Goal: Task Accomplishment & Management: Manage account settings

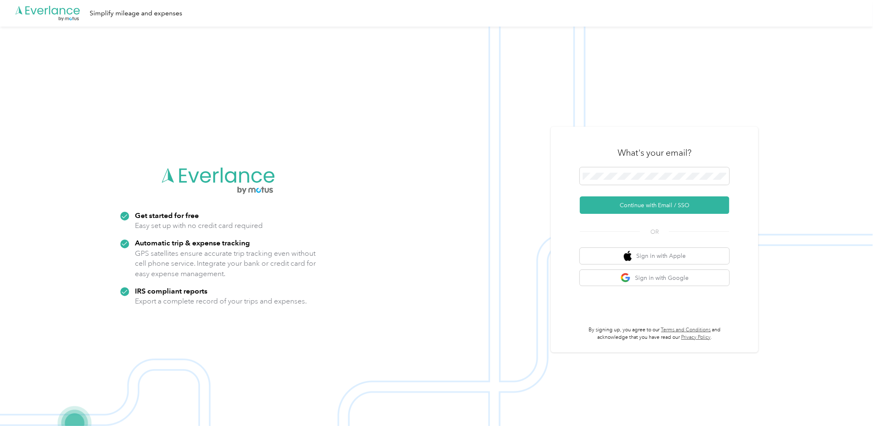
click at [616, 186] on div at bounding box center [654, 177] width 149 height 20
click at [620, 181] on span at bounding box center [654, 175] width 149 height 17
click at [645, 209] on button "Continue with Email / SSO" at bounding box center [654, 204] width 149 height 17
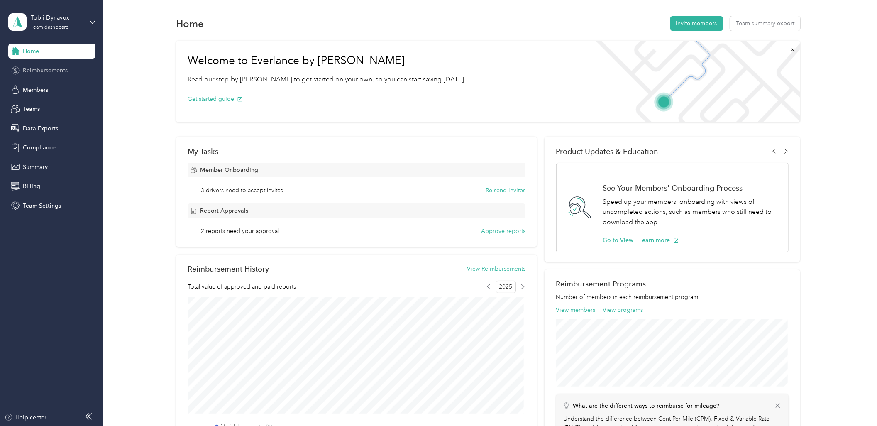
click at [68, 72] on div "Reimbursements" at bounding box center [51, 70] width 87 height 15
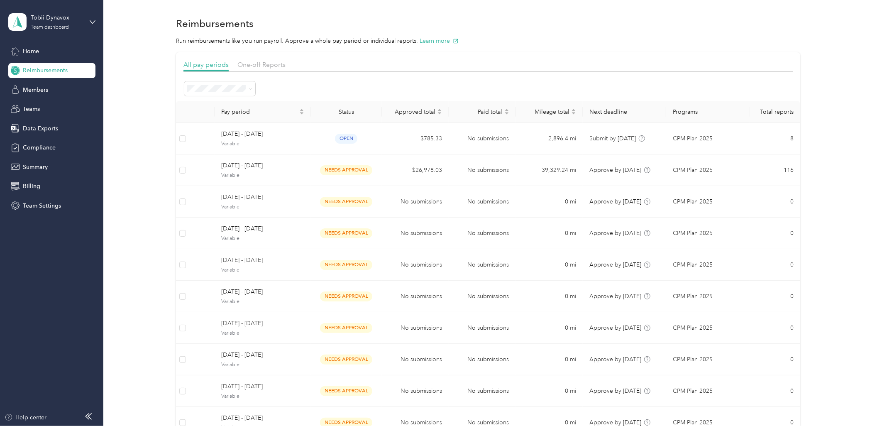
click at [326, 76] on div "All pay periods One-off Reports Pay period Status Approved total Paid total Mil…" at bounding box center [488, 263] width 610 height 406
click at [40, 56] on div "Home" at bounding box center [51, 51] width 87 height 15
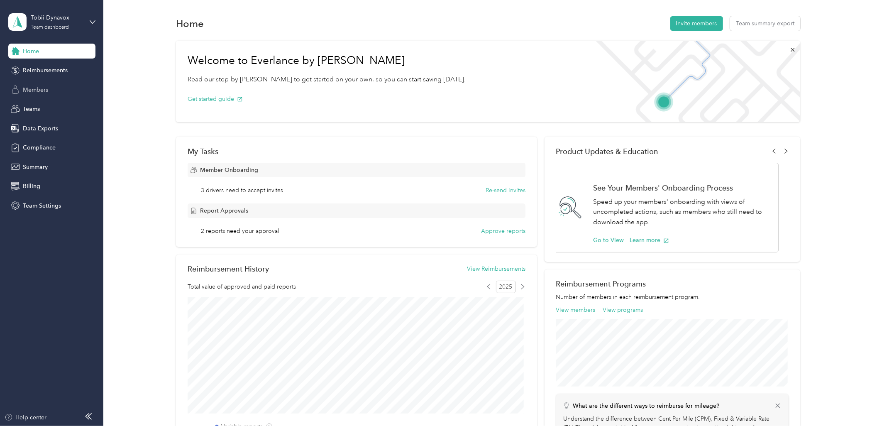
click at [44, 82] on div "Members" at bounding box center [51, 89] width 87 height 15
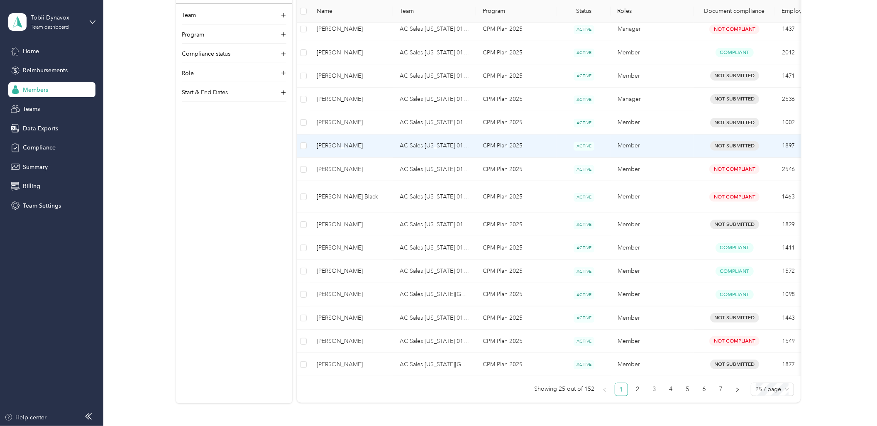
scroll to position [415, 0]
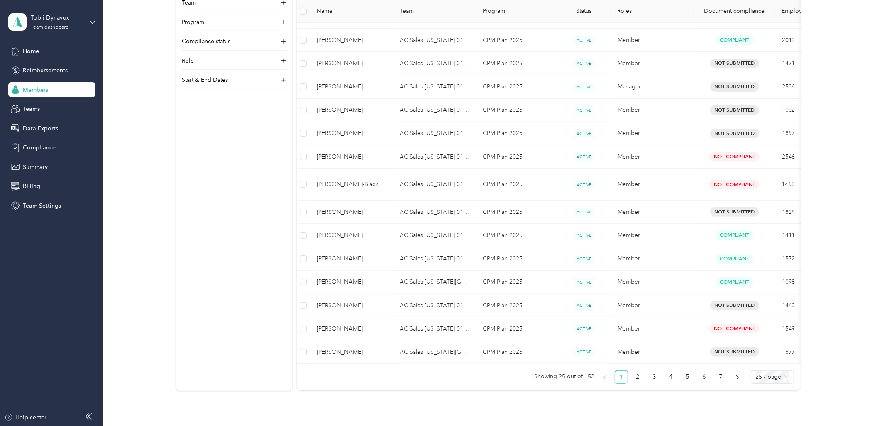
drag, startPoint x: 699, startPoint y: 363, endPoint x: 760, endPoint y: 364, distance: 60.2
click at [764, 364] on div "152 Total members Synced with your HR system 9 minutes ago Name Team Program St…" at bounding box center [549, 55] width 504 height 657
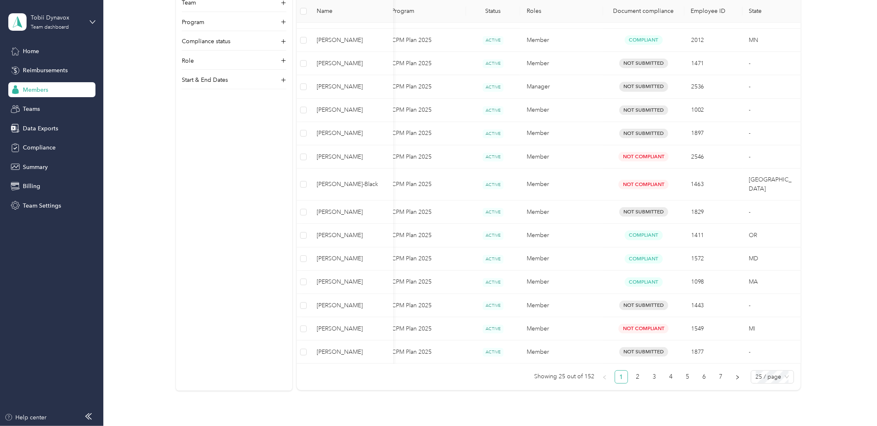
scroll to position [0, 93]
click at [637, 376] on link "2" at bounding box center [638, 377] width 12 height 12
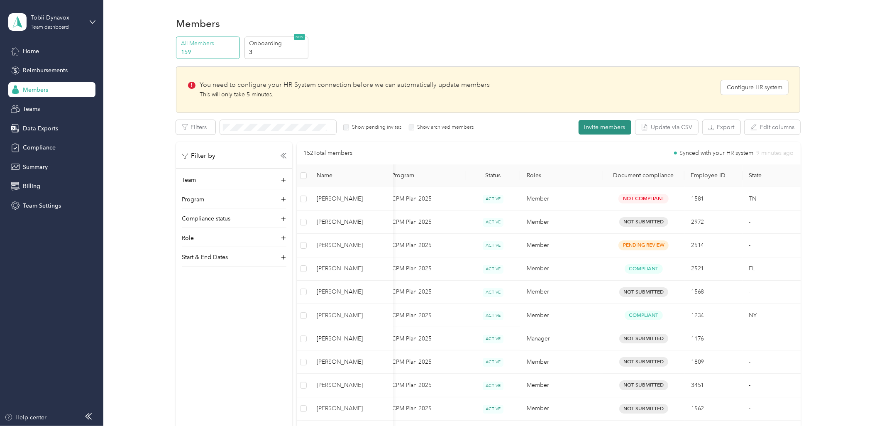
click at [599, 126] on button "Invite members" at bounding box center [605, 127] width 53 height 15
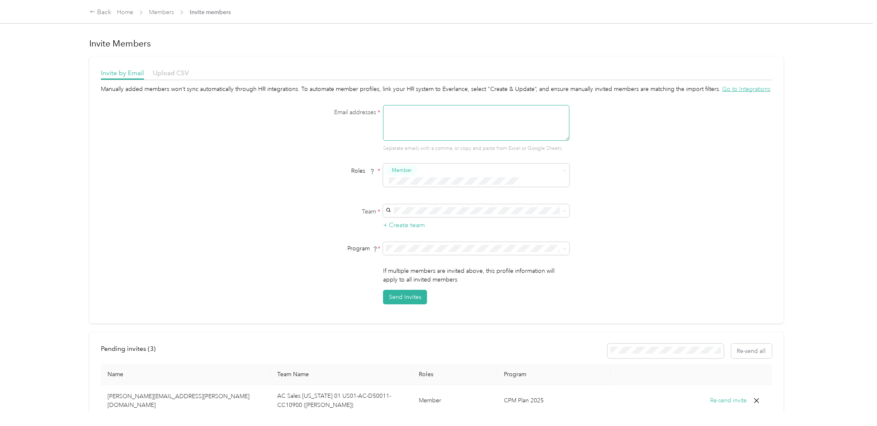
click at [442, 121] on textarea at bounding box center [476, 123] width 186 height 36
paste textarea "https://tbdvox.sharepoint.com/:x:/r/sites/CompensationBenefits/Delade%20dokumen…"
click at [460, 133] on textarea "https://tbdvox.sharepoint.com/:x:/r/sites/CompensationBenefits/Delade%20dokumen…" at bounding box center [476, 123] width 186 height 36
paste textarea "sierra.miller@tobiidynavox.com"
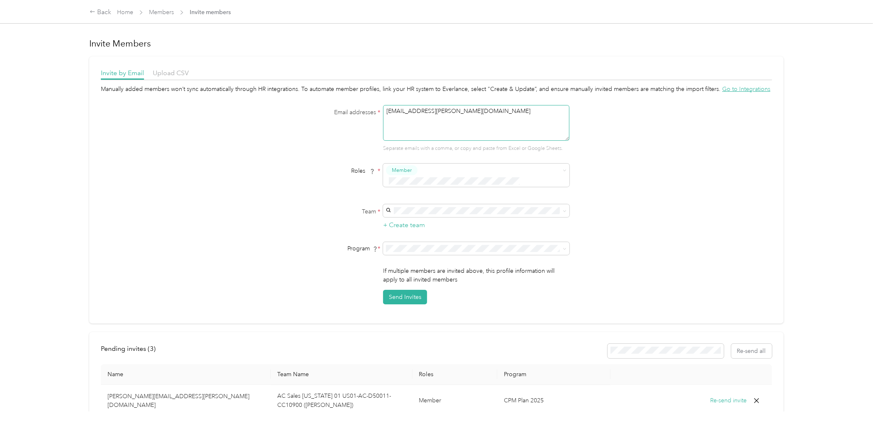
scroll to position [0, 0]
type textarea "sierra.miller@tobiidynavox.com"
click at [327, 144] on div "Email addresses * sierra.miller@tobiidynavox.com Separate emails with a comma, …" at bounding box center [437, 128] width 320 height 47
click at [643, 176] on div "Manually added members won’t sync automatically through HR integrations. To aut…" at bounding box center [436, 195] width 671 height 220
click at [417, 204] on span at bounding box center [476, 210] width 186 height 13
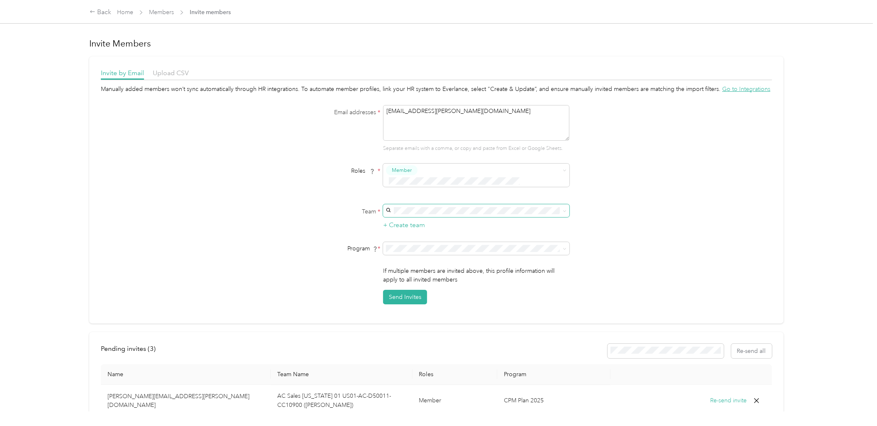
click at [418, 204] on span at bounding box center [476, 210] width 186 height 13
drag, startPoint x: 418, startPoint y: 194, endPoint x: 391, endPoint y: 205, distance: 29.4
click at [391, 205] on span at bounding box center [476, 210] width 186 height 13
click at [503, 218] on div "AC Sales Texas 02 US01-AC-D50011-CC14401 (Amber Dollar) Amber Dollar" at bounding box center [475, 225] width 175 height 28
click at [625, 230] on div "Manually added members won’t sync automatically through HR integrations. To aut…" at bounding box center [436, 195] width 671 height 220
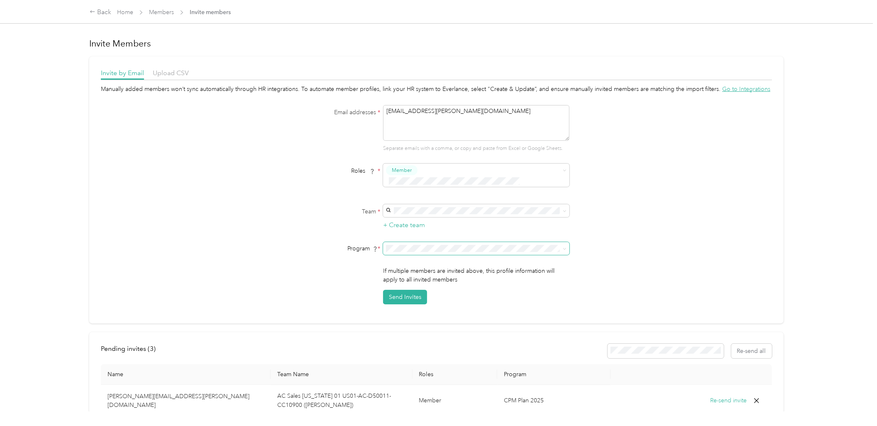
click at [516, 244] on span at bounding box center [476, 248] width 186 height 13
click at [436, 264] on span "CPM Plan 2025 (CPM)" at bounding box center [416, 267] width 57 height 7
click at [612, 255] on div "Manually added members won’t sync automatically through HR integrations. To aut…" at bounding box center [436, 195] width 671 height 220
click at [408, 290] on button "Send Invites" at bounding box center [405, 297] width 44 height 15
click at [195, 190] on div "Manually added members won’t sync automatically through HR integrations. To aut…" at bounding box center [436, 195] width 671 height 220
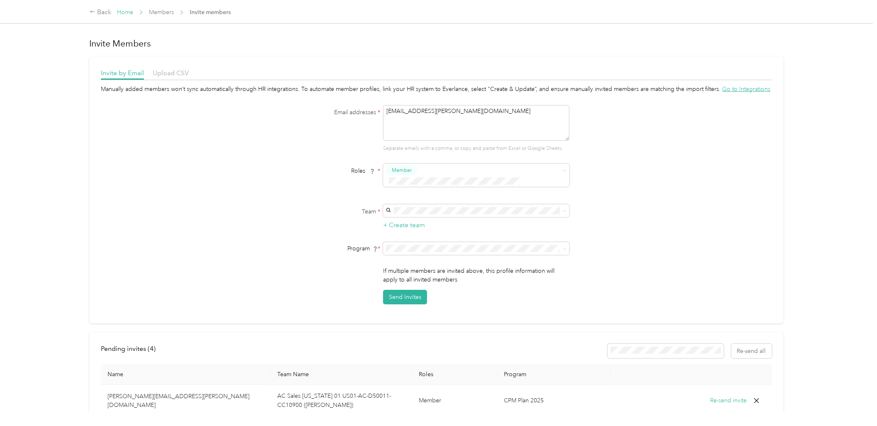
click at [125, 11] on link "Home" at bounding box center [125, 12] width 16 height 7
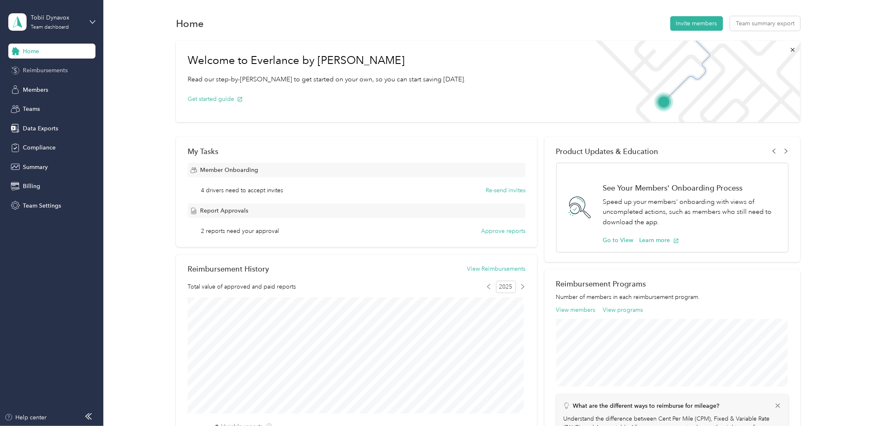
click at [88, 76] on div "Reimbursements" at bounding box center [51, 70] width 87 height 15
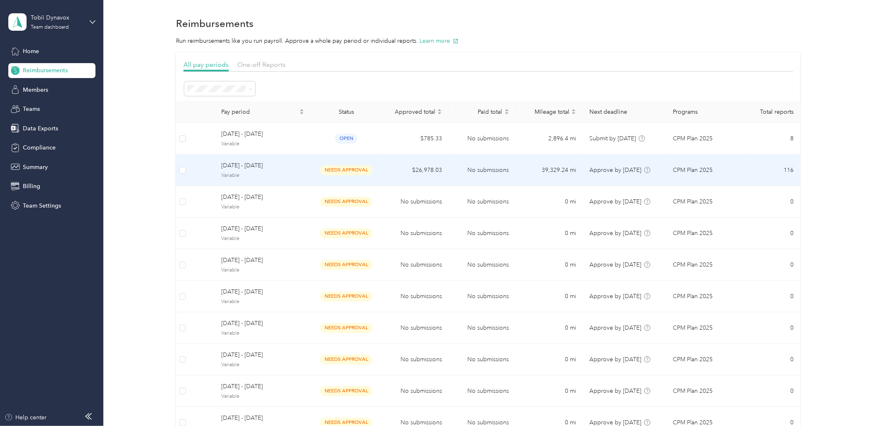
click at [301, 172] on span "Variable" at bounding box center [262, 175] width 83 height 7
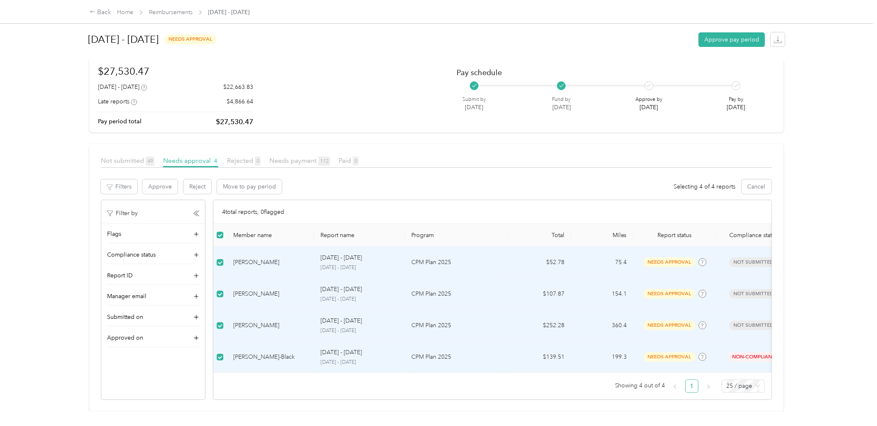
scroll to position [64, 0]
click at [153, 179] on button "Approve" at bounding box center [159, 186] width 35 height 15
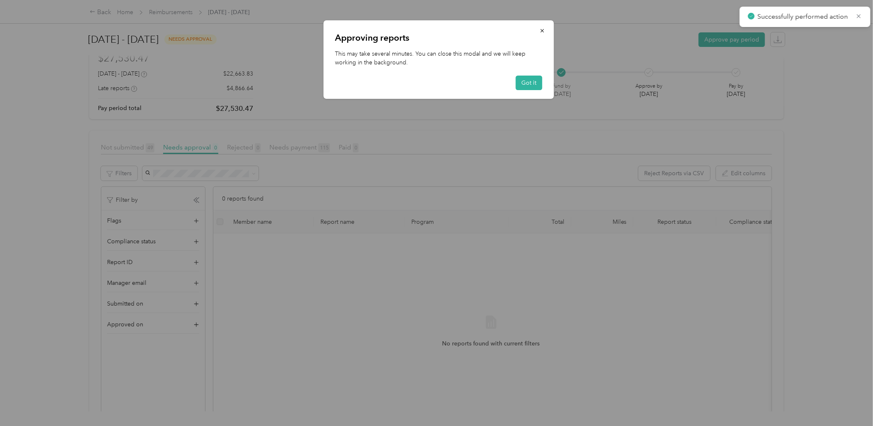
click at [298, 144] on div at bounding box center [438, 213] width 877 height 426
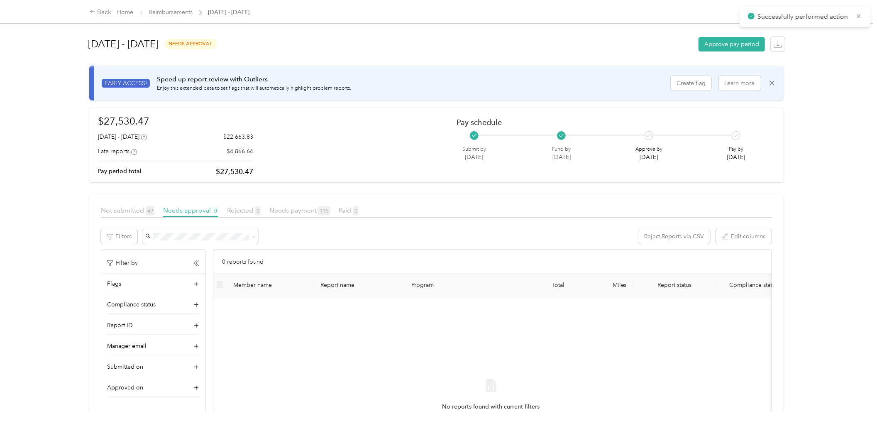
scroll to position [0, 0]
click at [778, 44] on icon "button" at bounding box center [778, 45] width 8 height 8
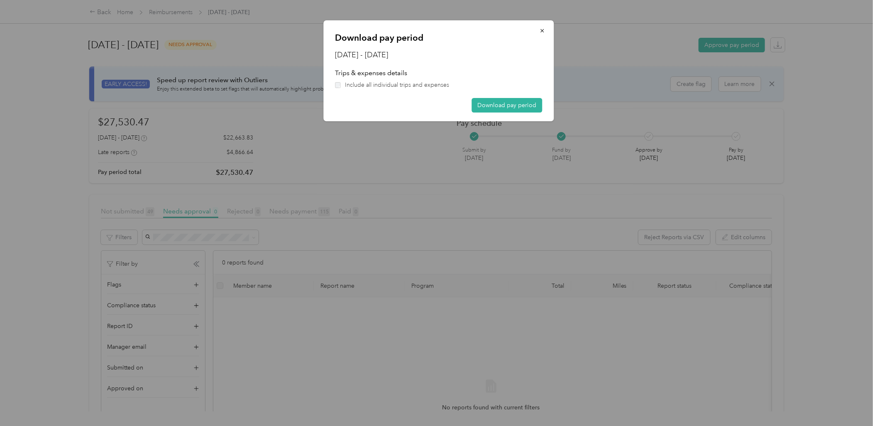
click at [378, 85] on span "Include all individual trips and expenses" at bounding box center [397, 85] width 104 height 9
click at [509, 105] on button "Download pay period" at bounding box center [507, 105] width 71 height 15
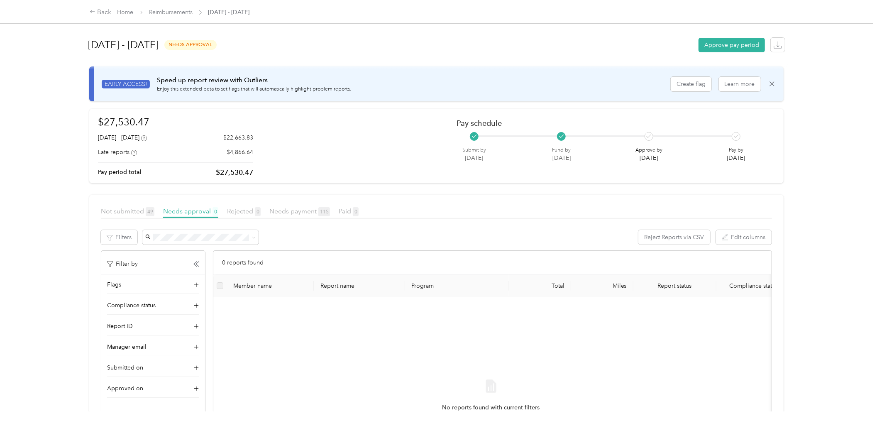
click at [416, 161] on div "$27,530.47 September 22 - 28, 2025 $22,663.83 Late reports $4,866.64 Pay period…" at bounding box center [436, 146] width 677 height 63
drag, startPoint x: 450, startPoint y: 132, endPoint x: 582, endPoint y: 164, distance: 135.3
click at [582, 164] on div "$27,530.47 September 22 - 28, 2025 $22,663.83 Late reports $4,866.64 Pay period…" at bounding box center [436, 146] width 677 height 63
drag, startPoint x: 582, startPoint y: 164, endPoint x: 451, endPoint y: 179, distance: 131.7
click at [451, 179] on article "$27,530.47 September 22 - 28, 2025 $22,663.83 Late reports $4,866.64 Pay period…" at bounding box center [436, 146] width 694 height 75
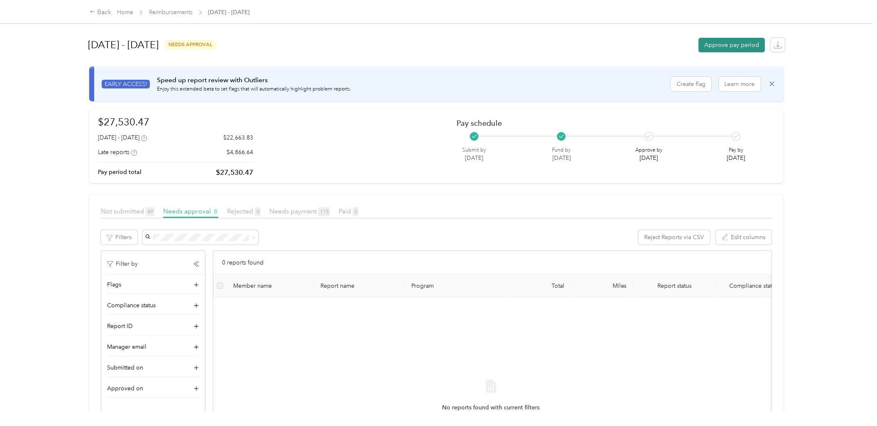
click at [712, 44] on button "Approve pay period" at bounding box center [732, 45] width 66 height 15
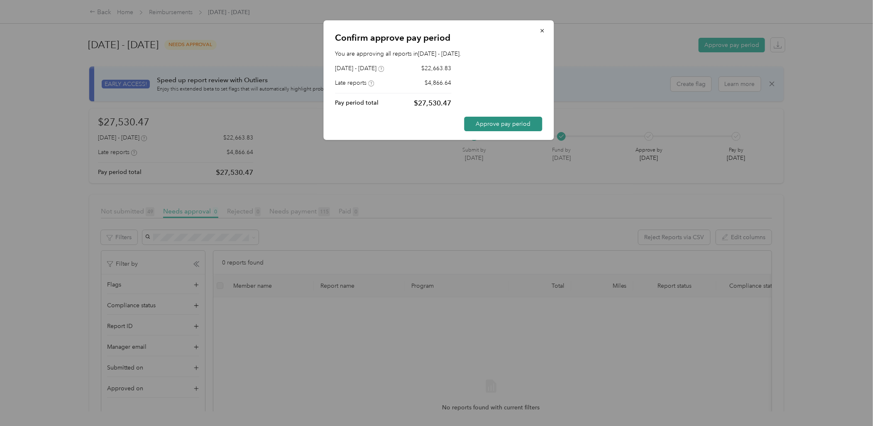
click at [491, 121] on button "Approve pay period" at bounding box center [503, 124] width 78 height 15
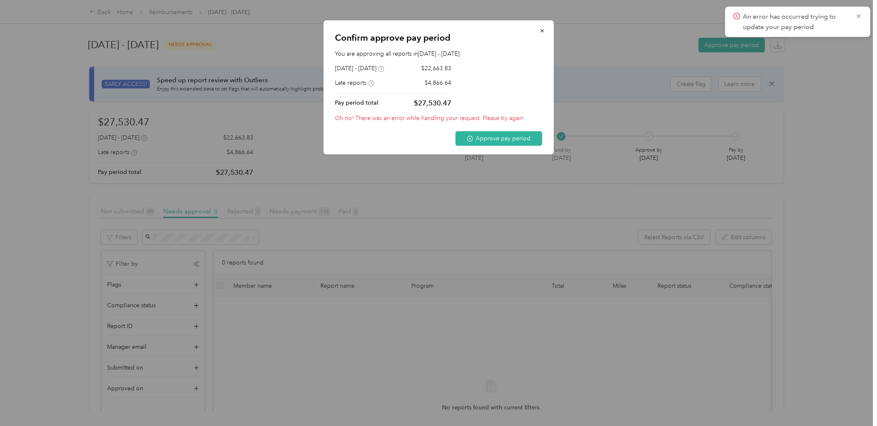
click at [866, 16] on div "An error has occurred trying to update your pay period" at bounding box center [797, 22] width 145 height 30
click at [856, 16] on icon at bounding box center [859, 15] width 7 height 7
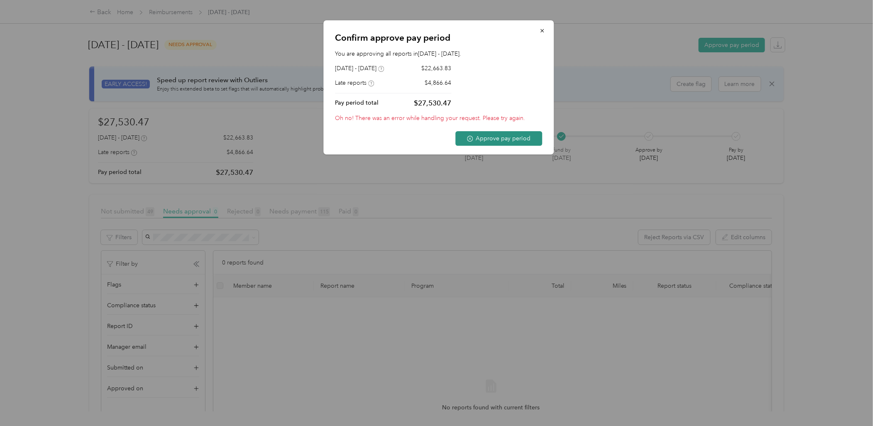
click at [524, 131] on button "Approve pay period" at bounding box center [498, 138] width 87 height 15
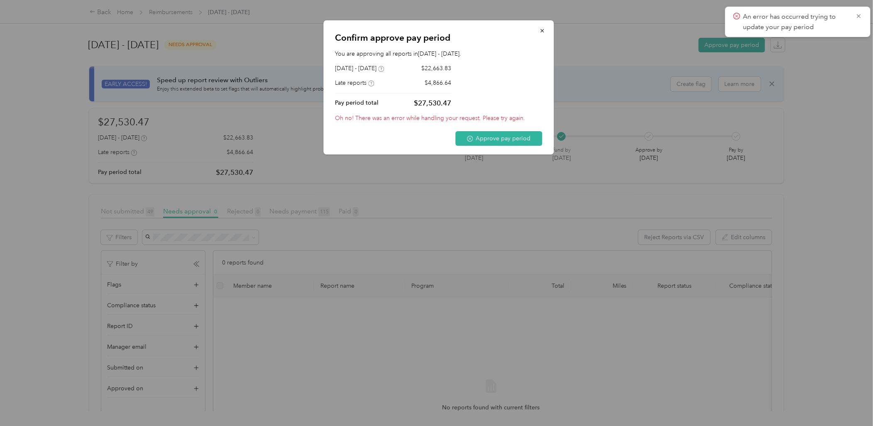
click at [551, 27] on div "Confirm approve pay period You are approving all reports in September 22 - 28, …" at bounding box center [438, 87] width 230 height 134
click at [545, 28] on button "button" at bounding box center [541, 30] width 17 height 15
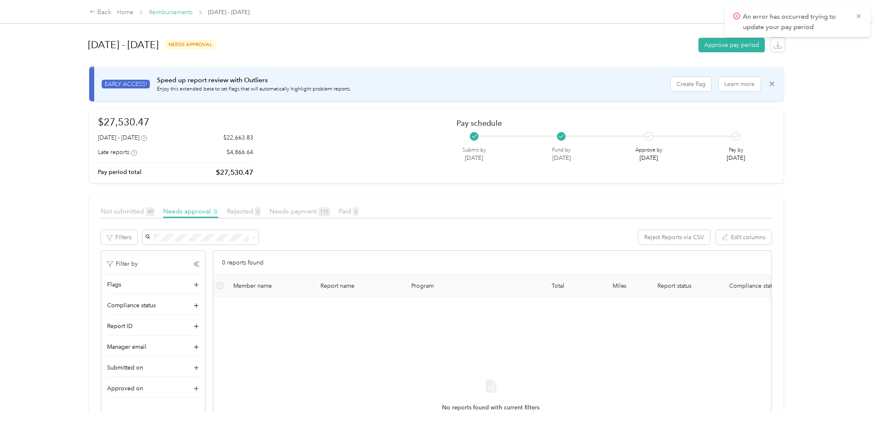
click at [183, 11] on link "Reimbursements" at bounding box center [171, 12] width 44 height 7
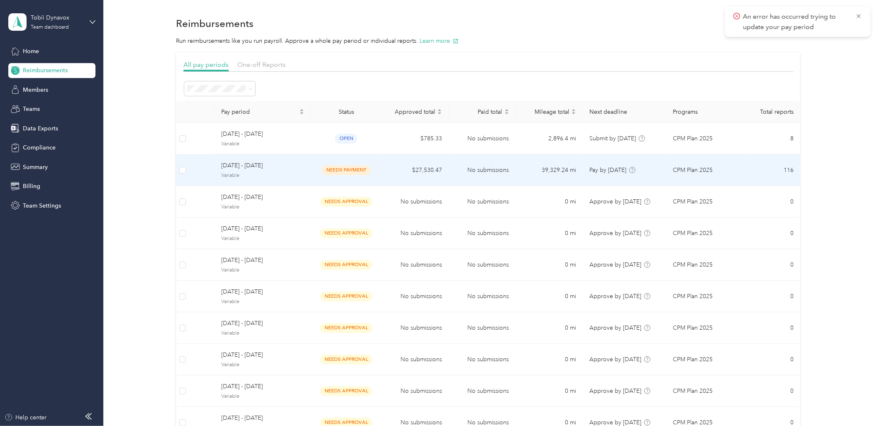
click at [407, 179] on td "$27,530.47" at bounding box center [415, 170] width 67 height 32
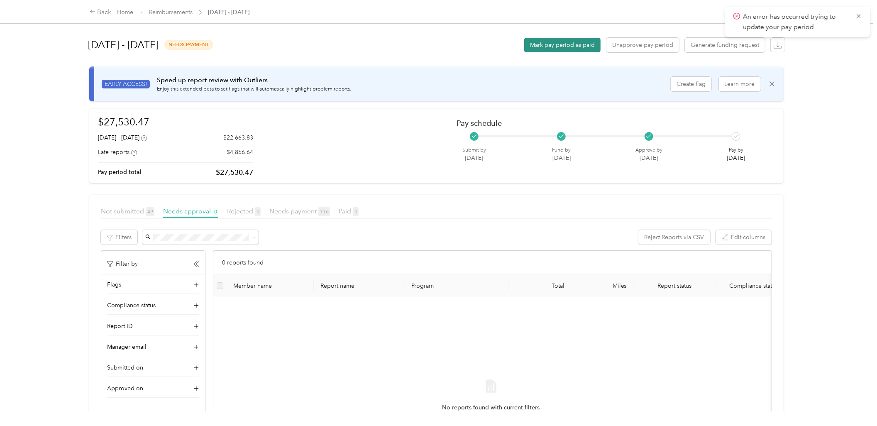
click at [570, 48] on button "Mark pay period as paid" at bounding box center [562, 45] width 76 height 15
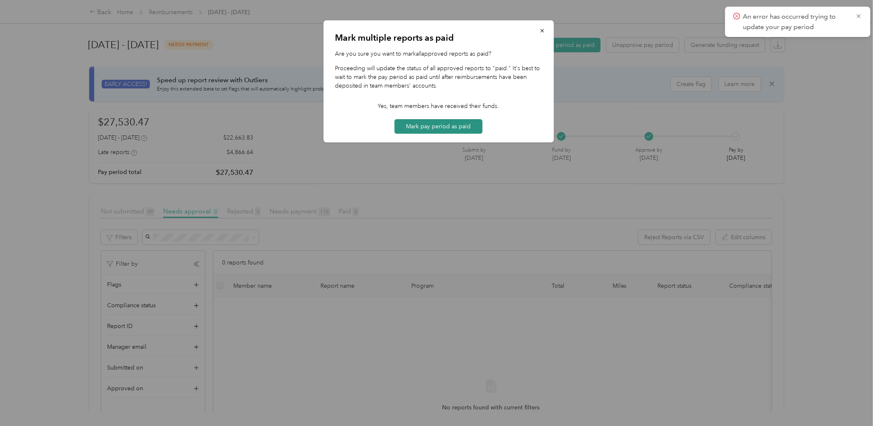
click at [462, 128] on button "Mark pay period as paid" at bounding box center [439, 126] width 88 height 15
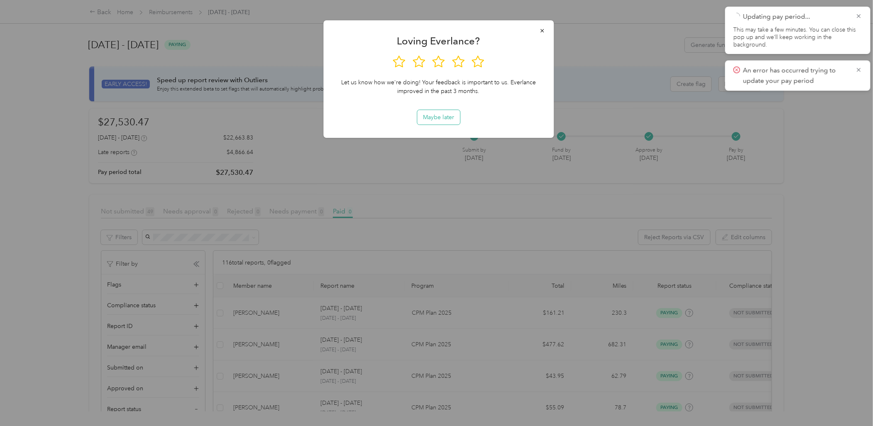
click at [447, 117] on button "Maybe later" at bounding box center [438, 117] width 43 height 15
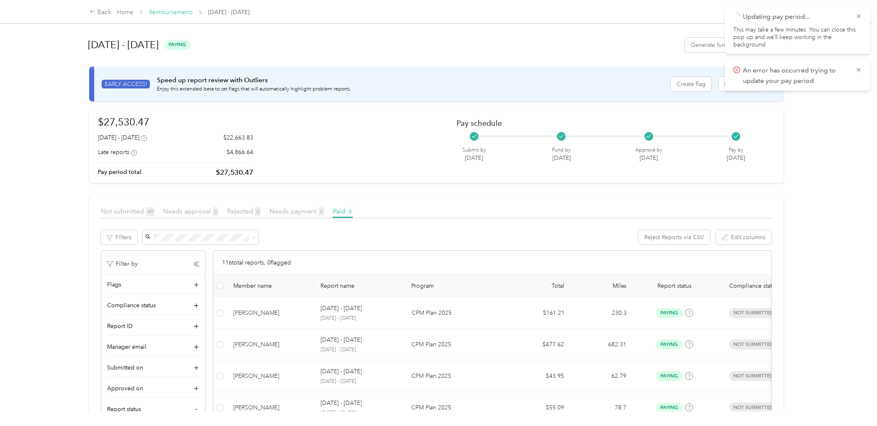
click at [179, 14] on link "Reimbursements" at bounding box center [171, 12] width 44 height 7
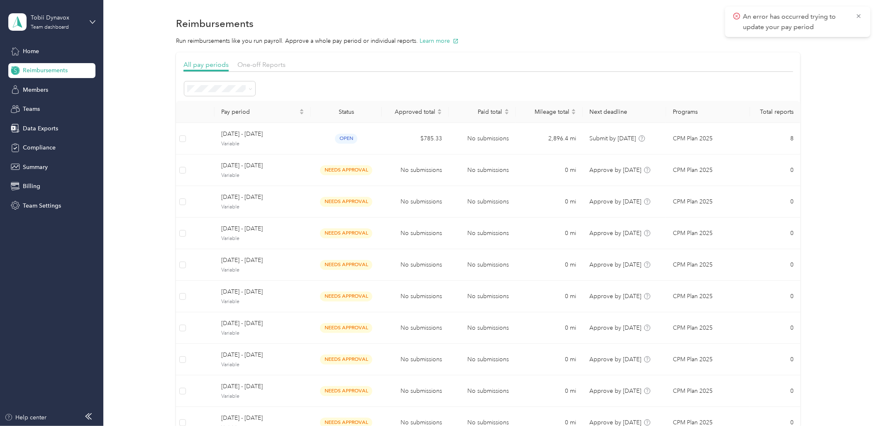
click at [554, 49] on section "Reimbursements Run reimbursements like you run payroll. Approve a whole pay per…" at bounding box center [488, 244] width 749 height 458
click at [849, 188] on div "All pay periods One-off Reports Pay period Status Approved total Paid total Mil…" at bounding box center [488, 262] width 749 height 420
click at [517, 33] on section "Reimbursements Run reimbursements like you run payroll. Approve a whole pay per…" at bounding box center [488, 244] width 749 height 458
click at [154, 187] on div "All pay periods One-off Reports Pay period Status Approved total Paid total Mil…" at bounding box center [488, 262] width 749 height 420
click at [386, 83] on div at bounding box center [488, 89] width 610 height 16
